Goal: Transaction & Acquisition: Subscribe to service/newsletter

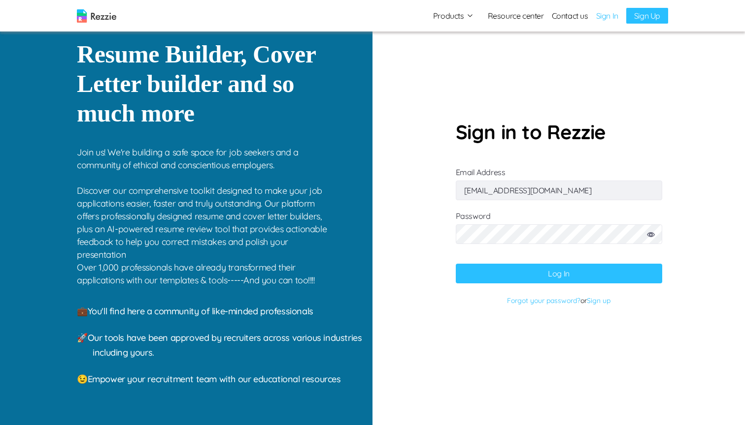
click at [533, 267] on button "Log In" at bounding box center [559, 274] width 206 height 20
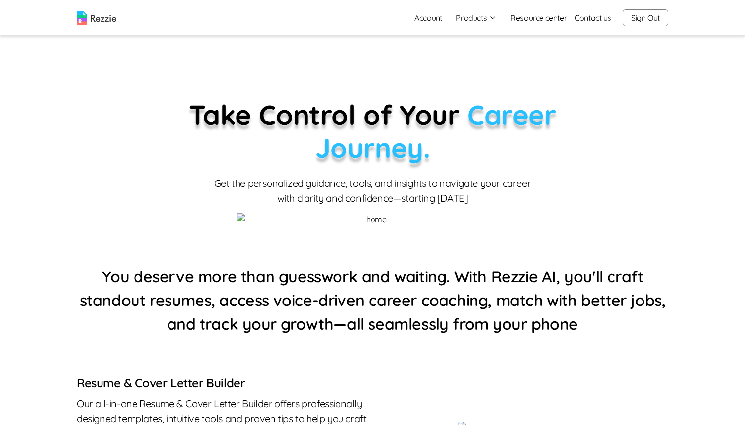
click at [434, 18] on link "Account" at bounding box center [427, 18] width 43 height 20
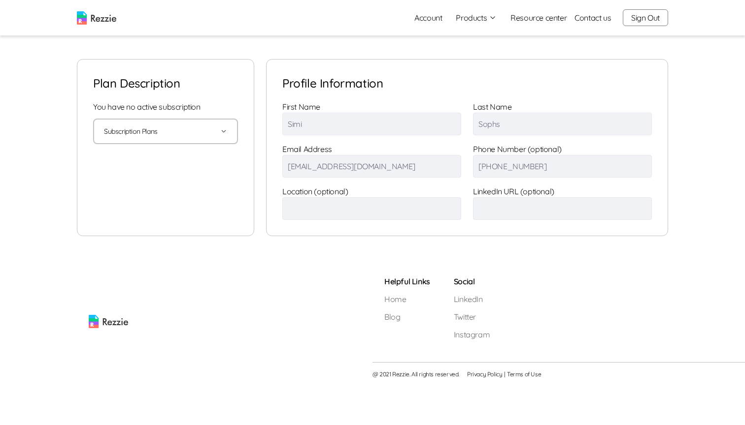
click at [146, 132] on button "Subscription Plans" at bounding box center [165, 132] width 123 height 24
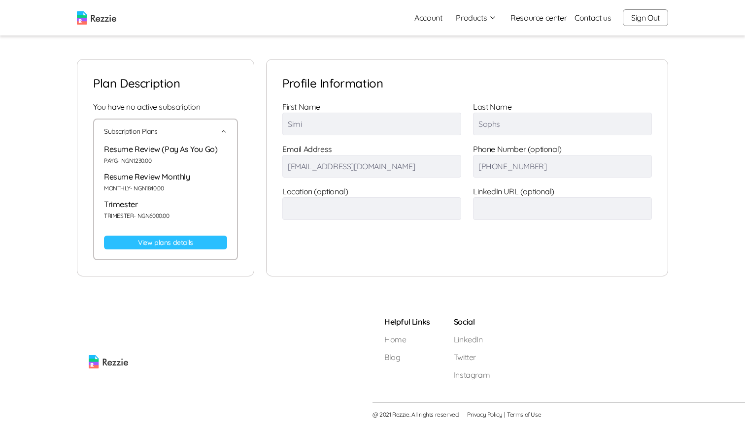
click at [160, 242] on link "View plans details" at bounding box center [165, 243] width 123 height 14
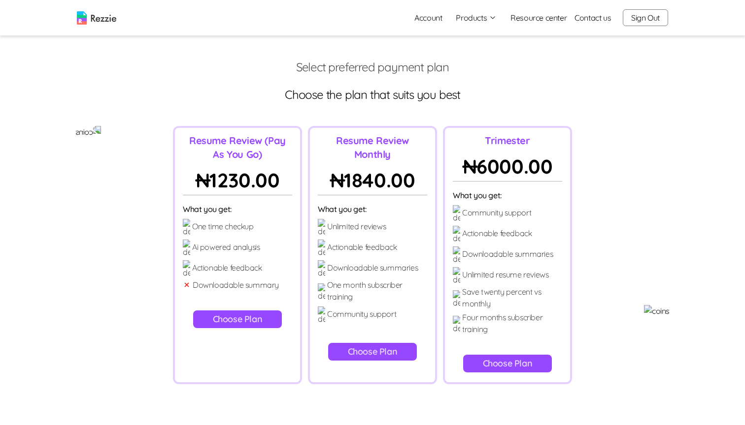
click at [353, 343] on button "Choose Plan" at bounding box center [372, 352] width 89 height 18
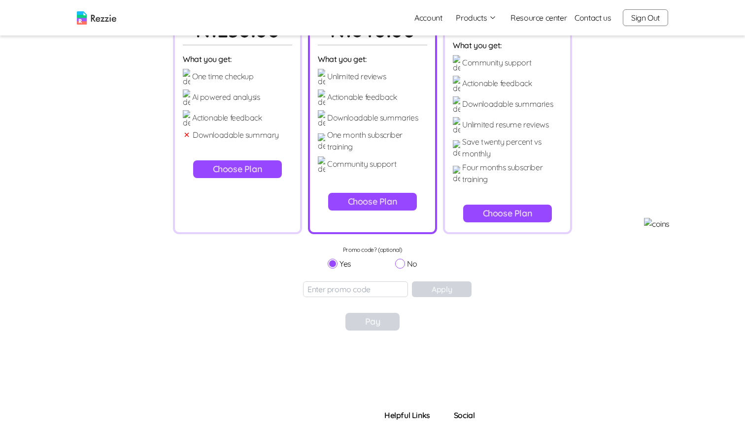
scroll to position [154, 0]
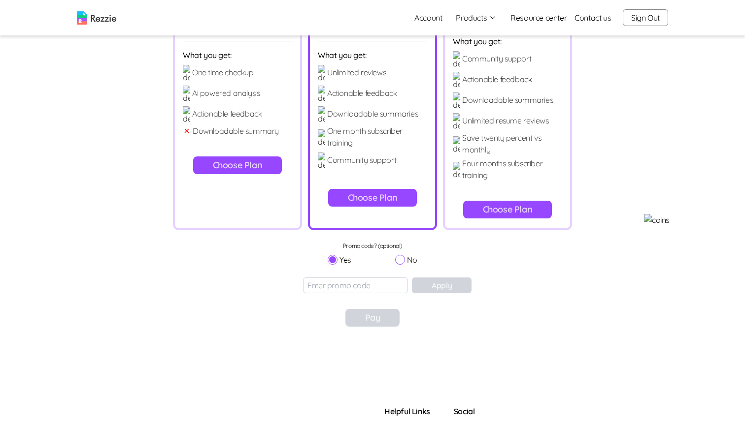
click at [399, 255] on input "No" at bounding box center [400, 260] width 10 height 10
radio input "true"
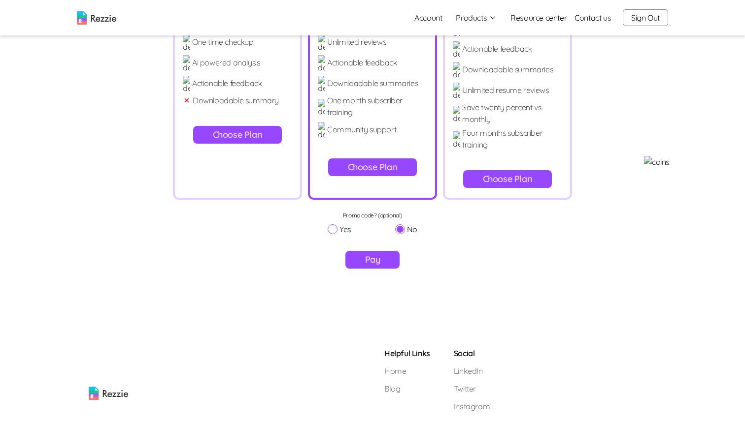
scroll to position [190, 0]
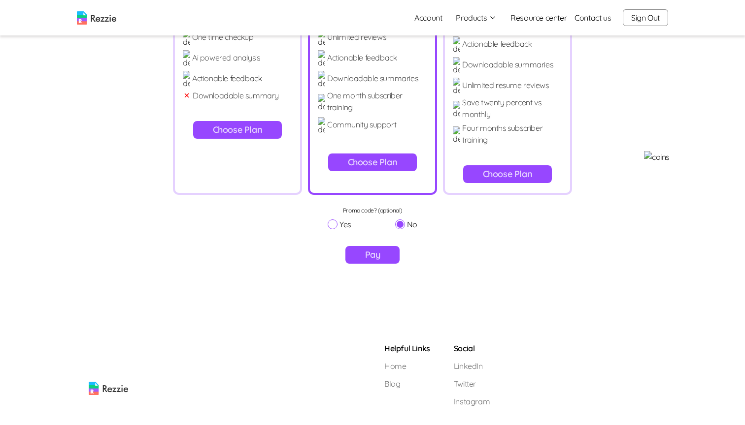
click at [373, 246] on button "Pay" at bounding box center [372, 255] width 55 height 18
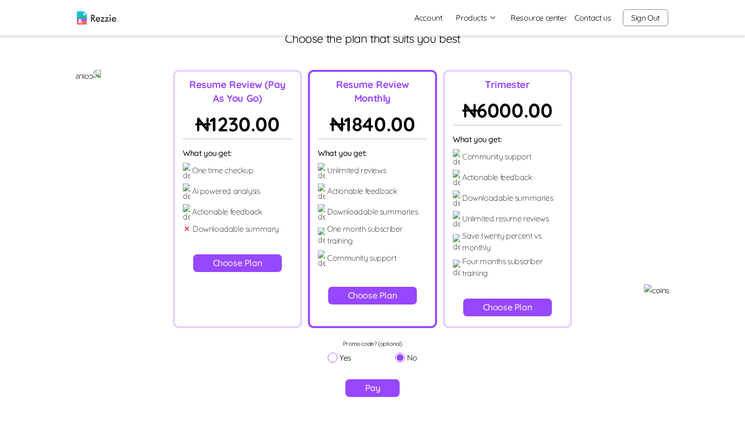
scroll to position [0, 0]
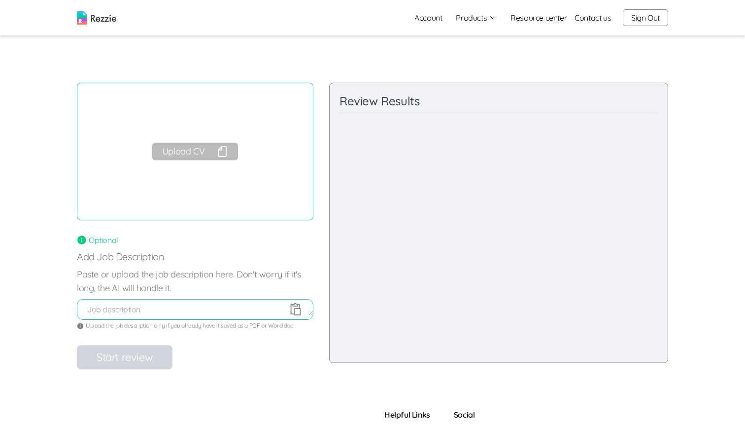
click at [178, 148] on button "Upload CV" at bounding box center [195, 152] width 86 height 18
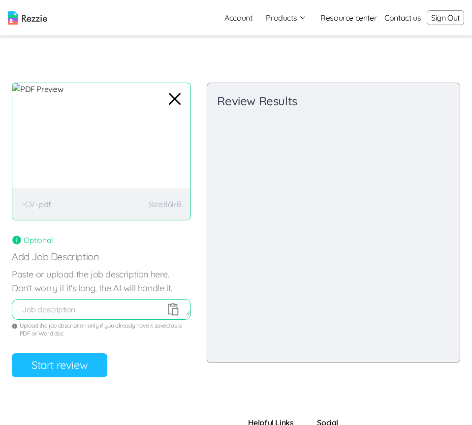
click at [78, 362] on button "Start review" at bounding box center [60, 366] width 96 height 24
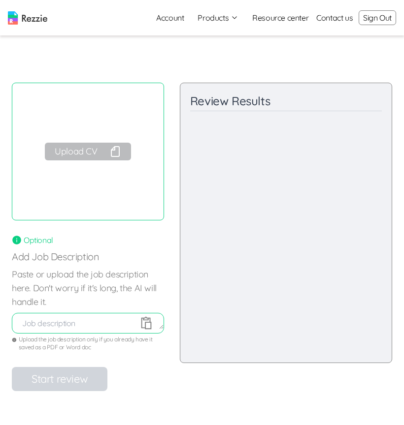
click at [90, 153] on button "Upload CV" at bounding box center [88, 152] width 86 height 18
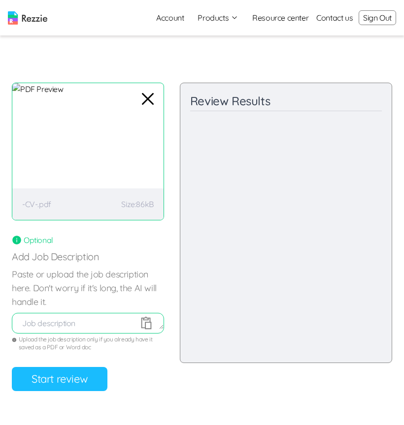
click at [41, 378] on button "Start review" at bounding box center [60, 379] width 96 height 24
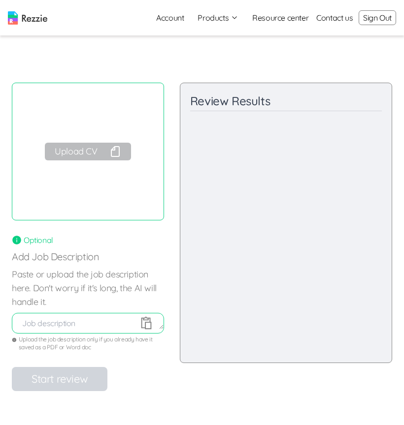
click at [85, 148] on button "Upload CV" at bounding box center [88, 152] width 86 height 18
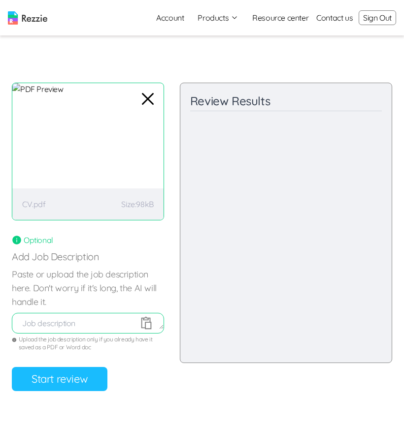
click at [70, 383] on button "Start review" at bounding box center [60, 379] width 96 height 24
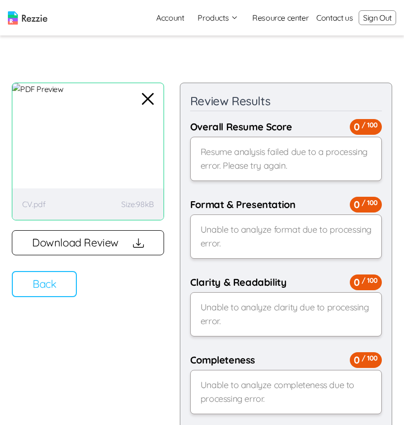
click at [48, 288] on button "Back" at bounding box center [44, 284] width 65 height 26
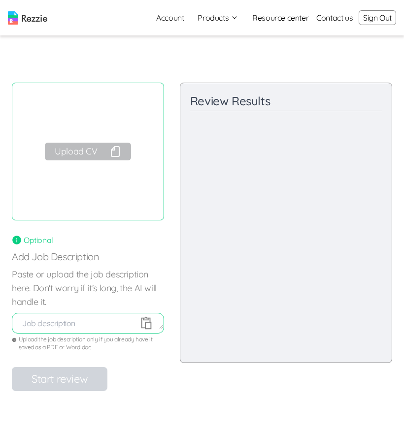
click at [72, 150] on button "Upload CV" at bounding box center [88, 152] width 86 height 18
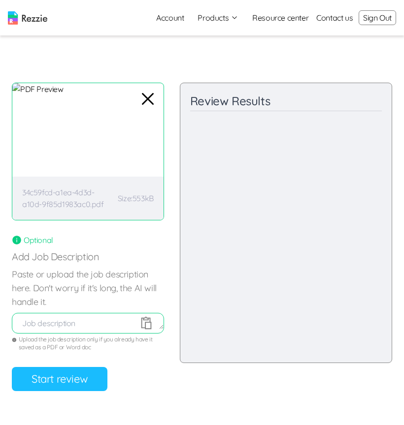
click at [44, 374] on button "Start review" at bounding box center [60, 379] width 96 height 24
